Goal: Find contact information: Find contact information

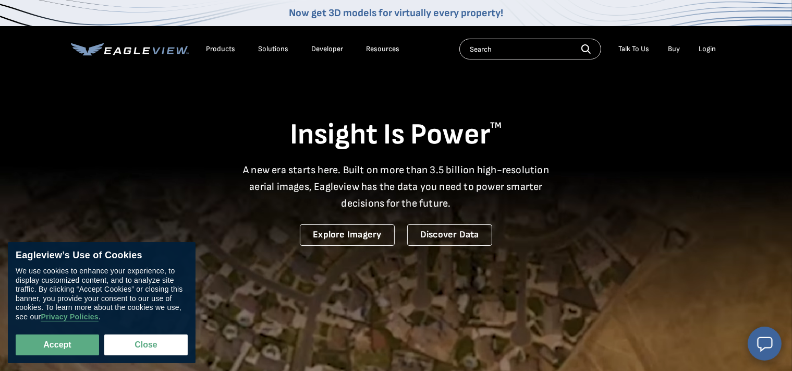
click at [74, 184] on div "Insight Is Power TM A new era starts here. Built on more than 3.5 billion high-…" at bounding box center [396, 158] width 650 height 175
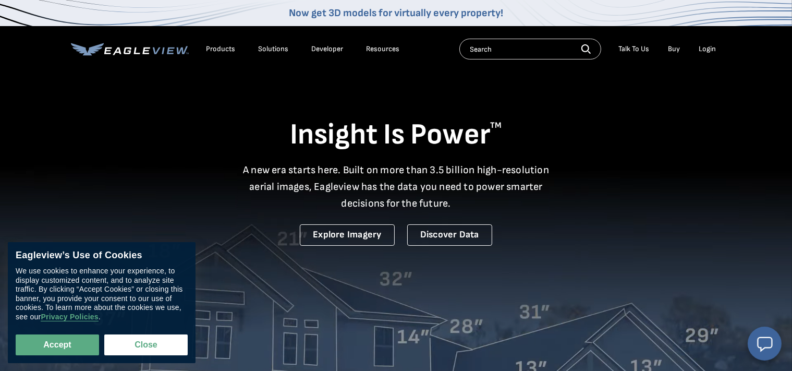
click at [530, 47] on input "text" at bounding box center [530, 49] width 142 height 21
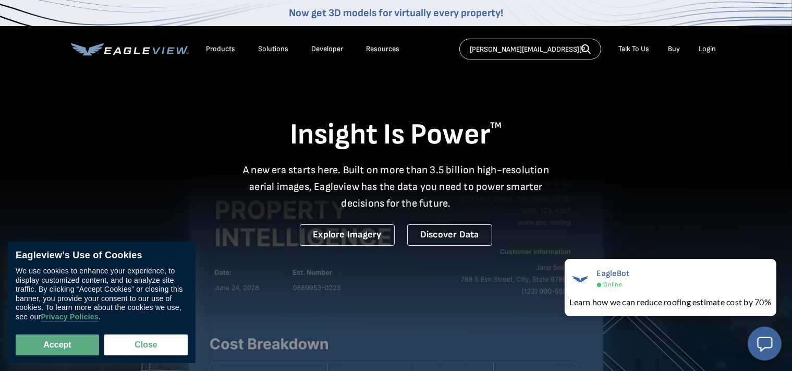
type input "[PERSON_NAME][EMAIL_ADDRESS][PERSON_NAME][DOMAIN_NAME]"
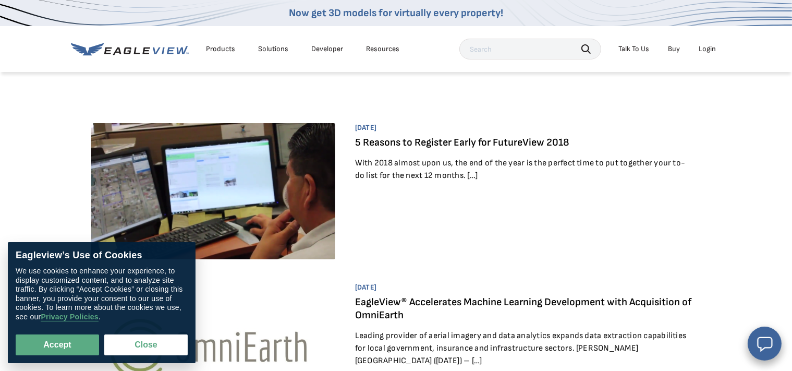
click at [551, 208] on article "December 11, 2017 5 Reasons to Register Early for FutureView 2018 With 2018 alm…" at bounding box center [396, 195] width 610 height 144
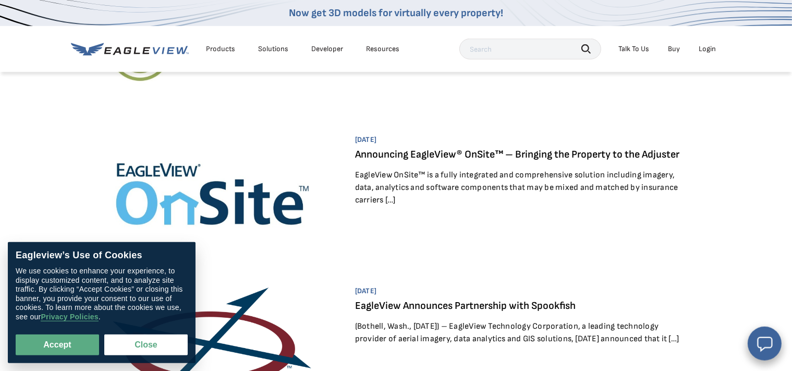
scroll to position [302, 0]
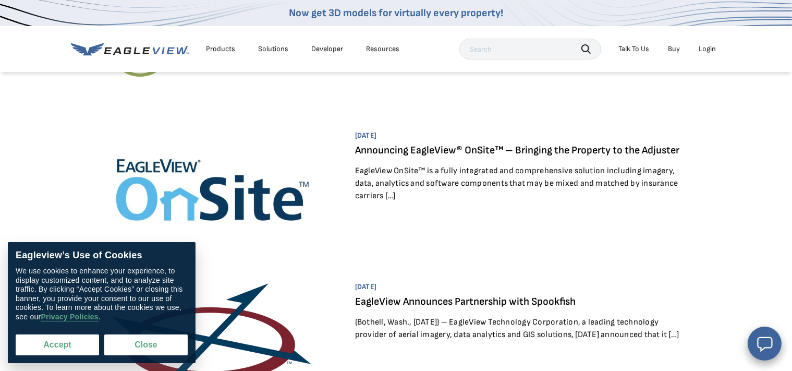
click at [58, 342] on button "Accept" at bounding box center [57, 344] width 83 height 21
checkbox input "true"
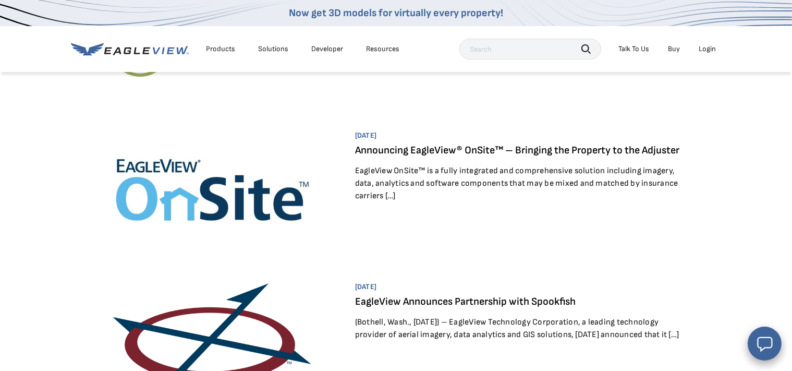
click at [556, 145] on link "Announcing EagleView® OnSite™ – Bringing the Property to the Adjuster" at bounding box center [517, 150] width 324 height 13
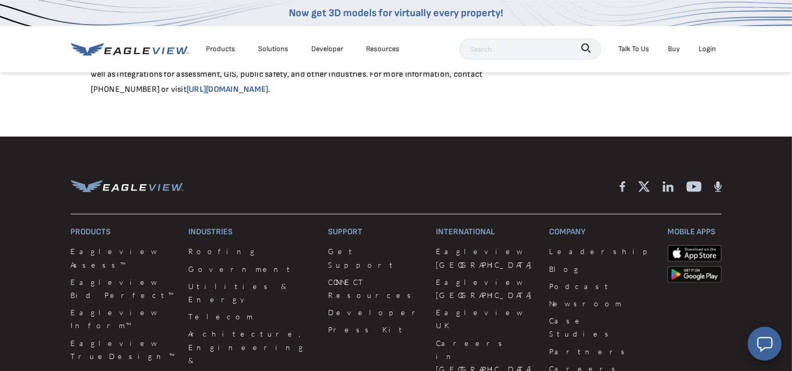
scroll to position [1018, 0]
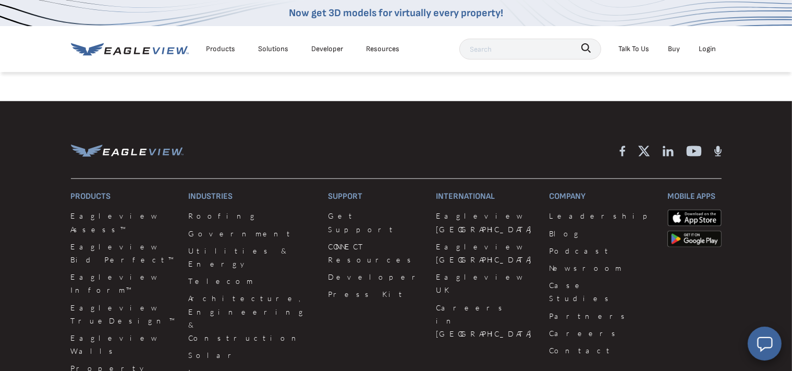
scroll to position [1018, 0]
click at [645, 47] on div "Talk To Us" at bounding box center [634, 48] width 31 height 13
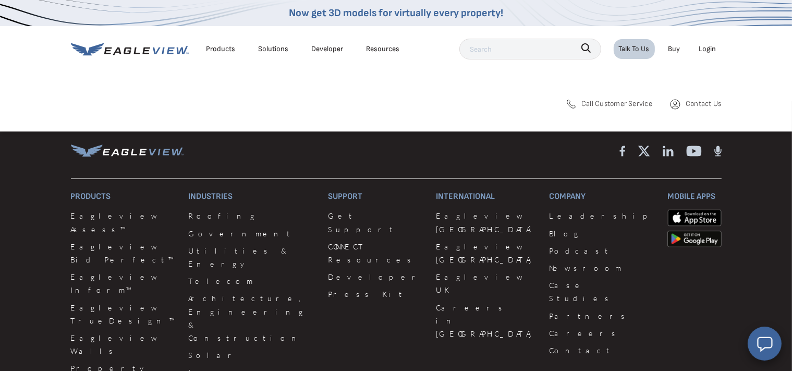
click at [379, 50] on div "Resources" at bounding box center [382, 48] width 33 height 13
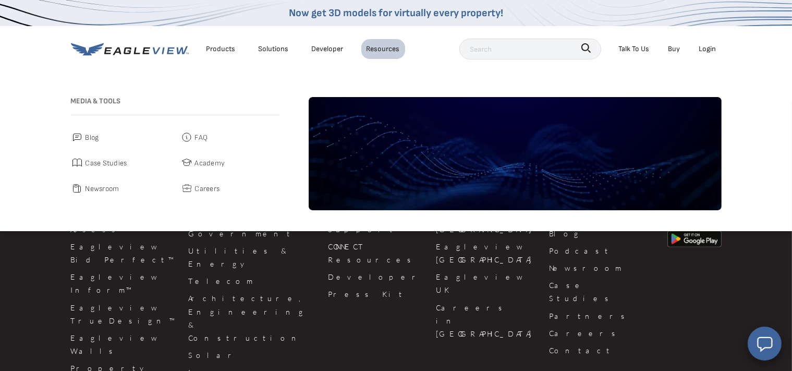
click at [214, 189] on span "Careers" at bounding box center [207, 188] width 25 height 13
